Goal: Task Accomplishment & Management: Manage account settings

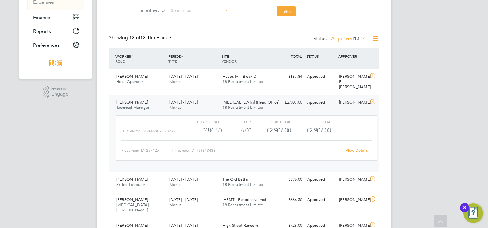
click at [202, 113] on div "Charge rate QTY Sub Total Total Technical Manager (£/day) £484.50 6 6.00 6 £2,9…" at bounding box center [246, 141] width 265 height 56
click at [204, 97] on div "[DATE] - [DATE] Manual" at bounding box center [193, 104] width 53 height 15
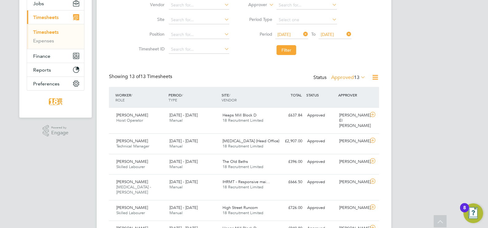
click at [342, 75] on label "Approved 13" at bounding box center [348, 77] width 34 height 6
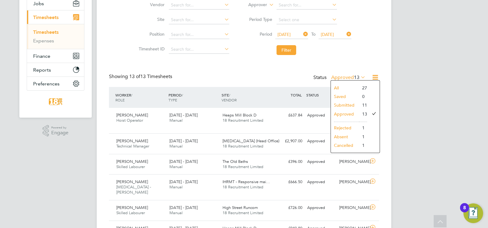
click at [345, 110] on li "Approved" at bounding box center [345, 114] width 28 height 9
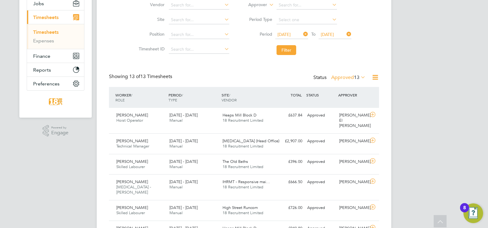
click at [343, 77] on label "Approved 13" at bounding box center [348, 77] width 34 height 6
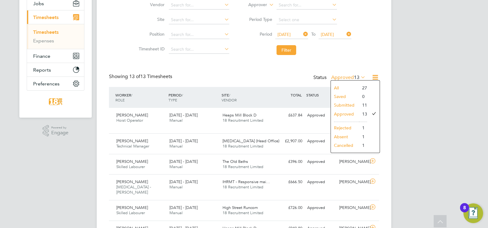
click at [345, 101] on li "Submitted" at bounding box center [345, 105] width 28 height 9
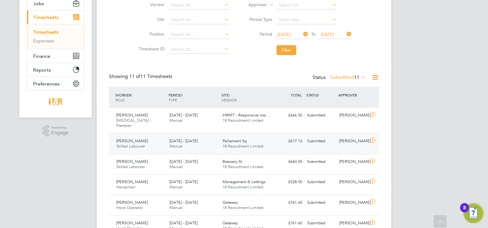
click at [224, 143] on span "18 Recruitment Limited" at bounding box center [242, 145] width 41 height 5
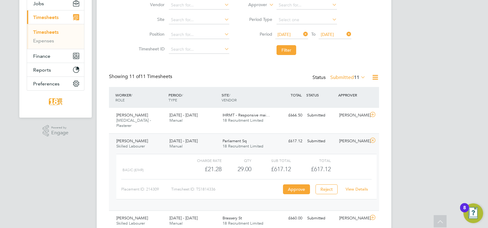
click at [290, 179] on div "Placement ID: 214309 Timesheet ID: TS1814336 Approve Reject View Details" at bounding box center [246, 186] width 250 height 15
click at [300, 184] on button "Approve" at bounding box center [296, 189] width 27 height 10
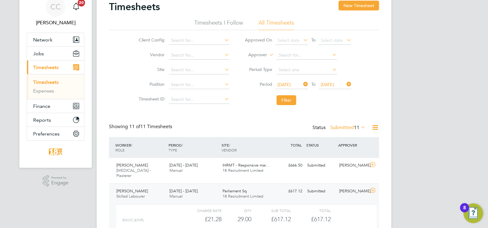
scroll to position [38, 0]
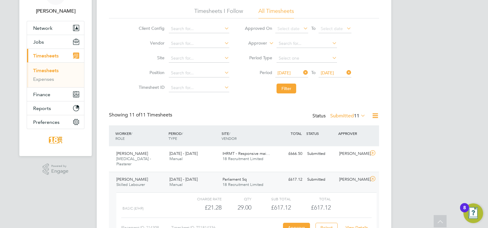
click at [364, 174] on div "[PERSON_NAME]" at bounding box center [353, 179] width 32 height 10
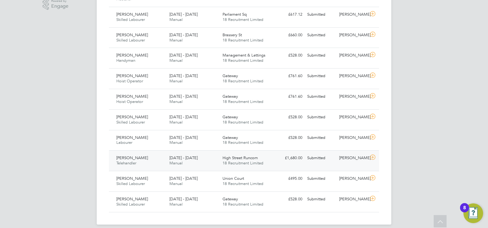
scroll to position [126, 0]
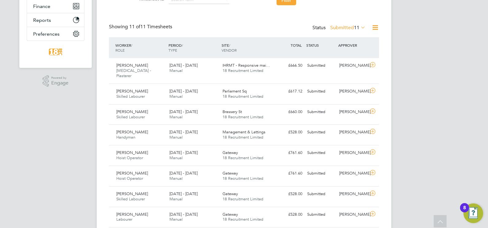
click at [338, 27] on label "Submitted 11" at bounding box center [347, 28] width 35 height 6
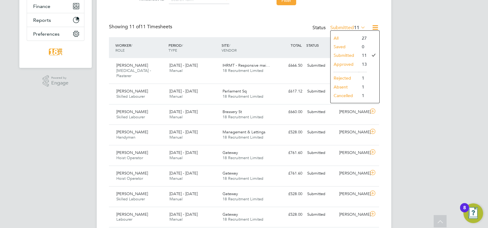
click at [346, 63] on li "Approved" at bounding box center [344, 64] width 28 height 9
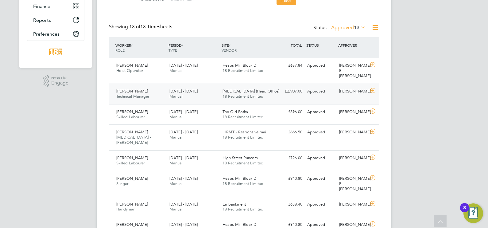
scroll to position [15, 53]
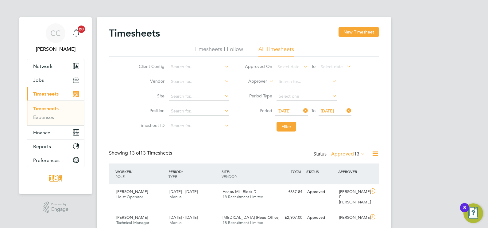
click at [347, 152] on label "Approved 13" at bounding box center [348, 154] width 34 height 6
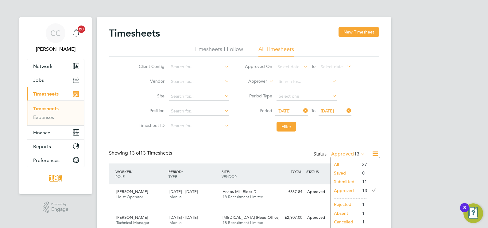
click at [344, 165] on li "All" at bounding box center [345, 164] width 28 height 9
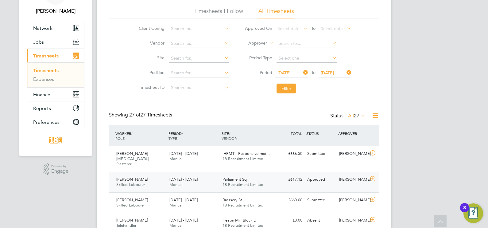
click at [272, 174] on div "Parliament Sq 18 Recruitment Limited" at bounding box center [246, 181] width 53 height 15
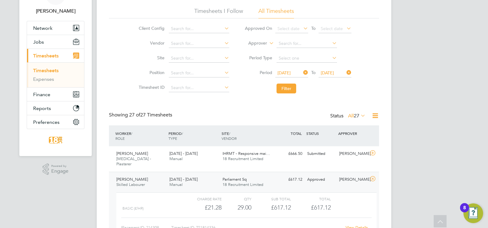
click at [272, 174] on div "Parliament Sq 18 Recruitment Limited" at bounding box center [246, 181] width 53 height 15
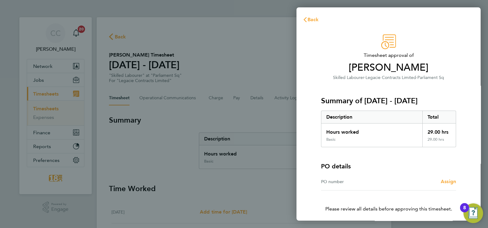
scroll to position [23, 0]
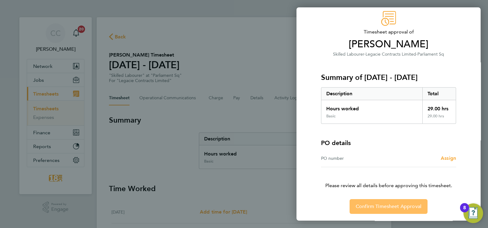
click at [381, 206] on span "Confirm Timesheet Approval" at bounding box center [389, 206] width 66 height 6
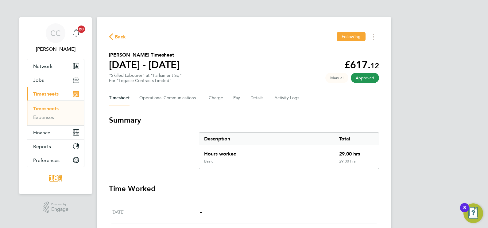
click at [121, 39] on span "Back" at bounding box center [120, 36] width 11 height 7
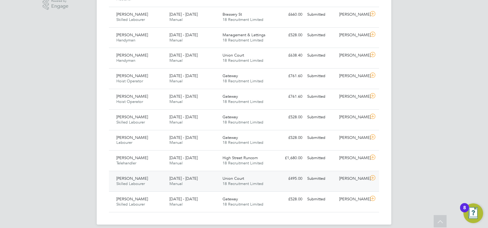
click at [216, 173] on div "[DATE] - [DATE] Manual" at bounding box center [193, 180] width 53 height 15
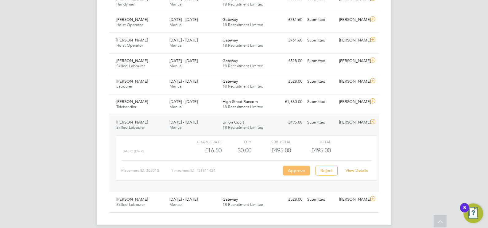
click at [288, 165] on button "Approve" at bounding box center [296, 170] width 27 height 10
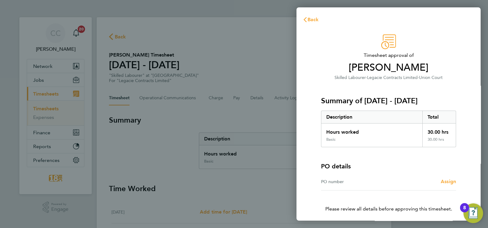
scroll to position [23, 0]
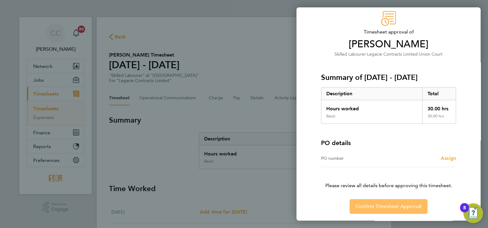
click at [407, 206] on span "Confirm Timesheet Approval" at bounding box center [389, 206] width 66 height 6
